Goal: Complete application form

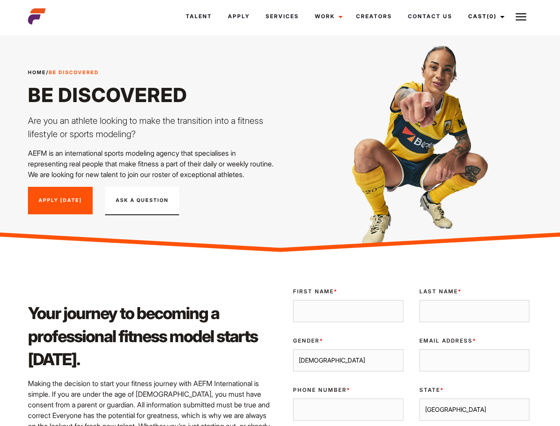
click at [484, 16] on link "Cast (0)" at bounding box center [486, 16] width 50 height 24
click at [521, 16] on img at bounding box center [521, 17] width 11 height 11
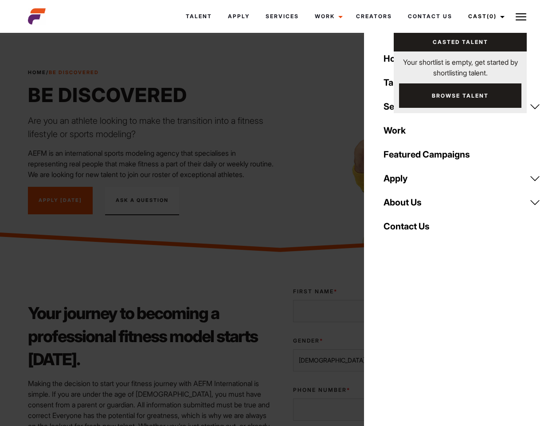
click at [420, 322] on input "Last Name *" at bounding box center [475, 311] width 110 height 22
